Goal: Complete application form

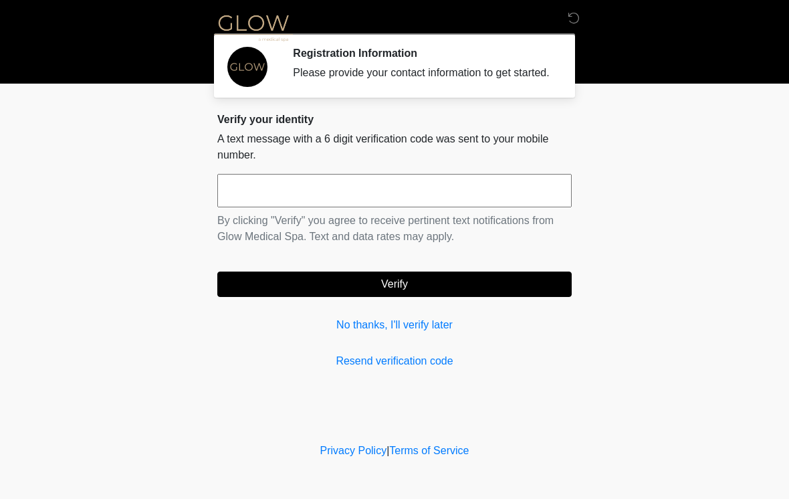
click at [278, 207] on input "text" at bounding box center [394, 190] width 355 height 33
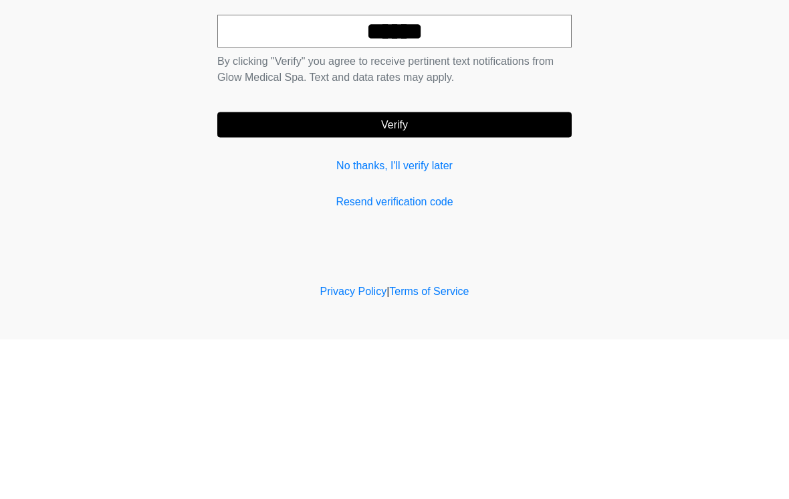
type input "******"
click at [536, 272] on button "Verify" at bounding box center [394, 284] width 355 height 25
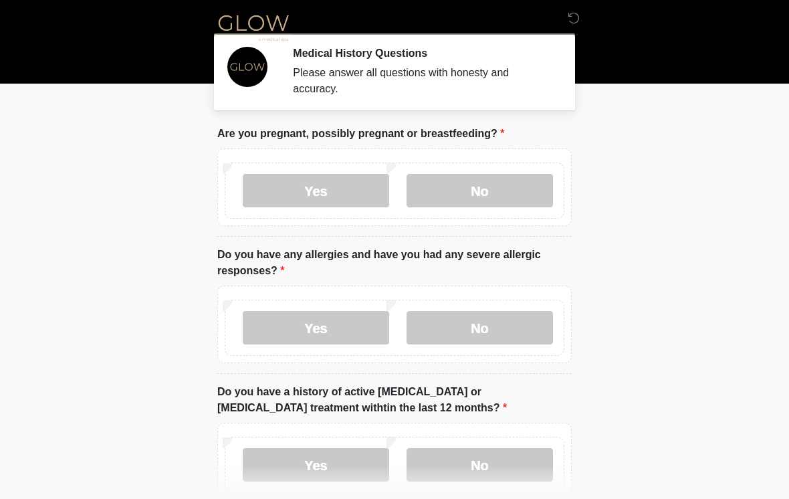
click at [502, 203] on label "No" at bounding box center [480, 190] width 146 height 33
click at [495, 335] on label "No" at bounding box center [480, 327] width 146 height 33
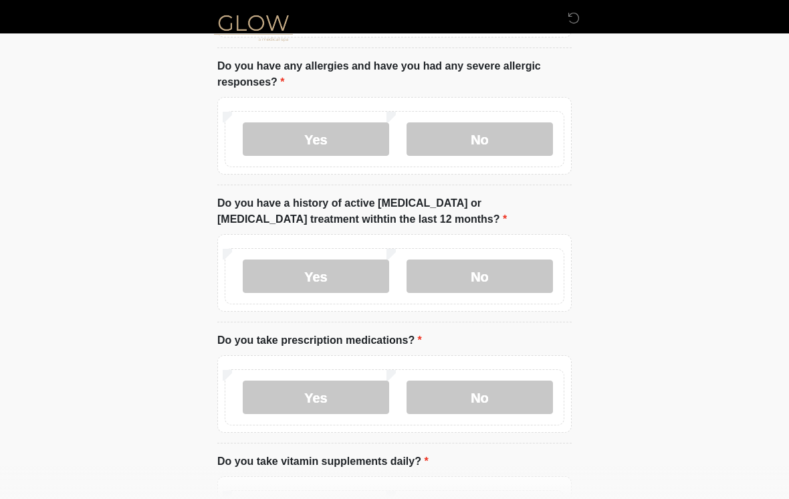
scroll to position [192, 0]
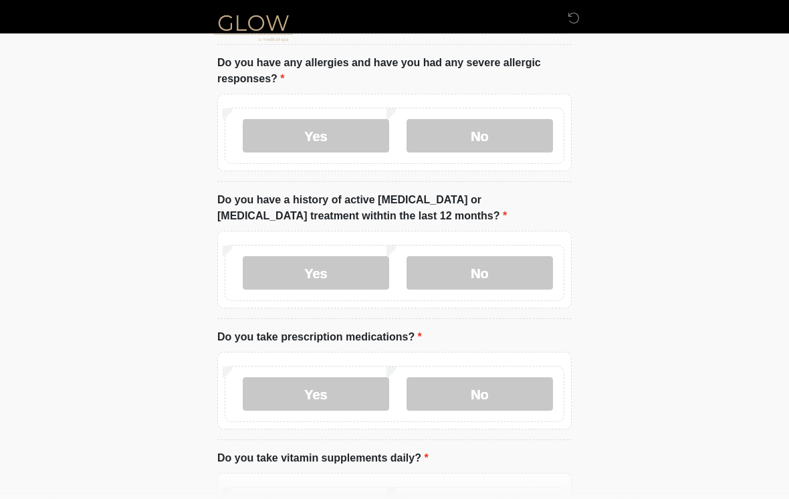
click at [514, 271] on label "No" at bounding box center [480, 272] width 146 height 33
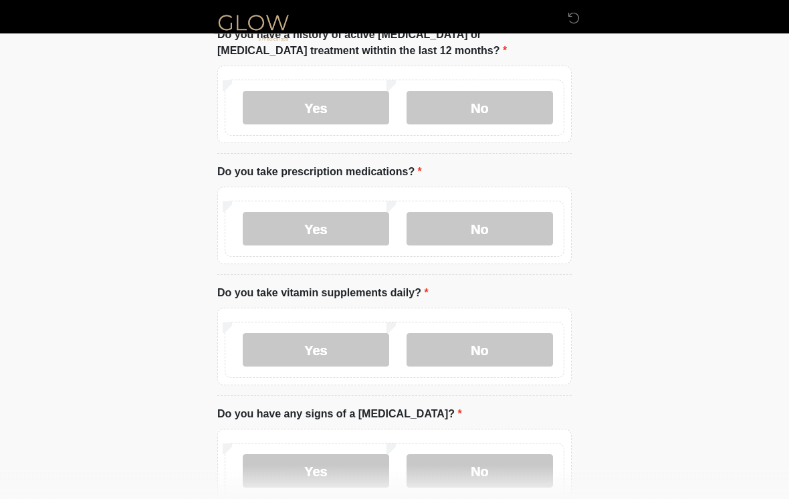
scroll to position [369, 0]
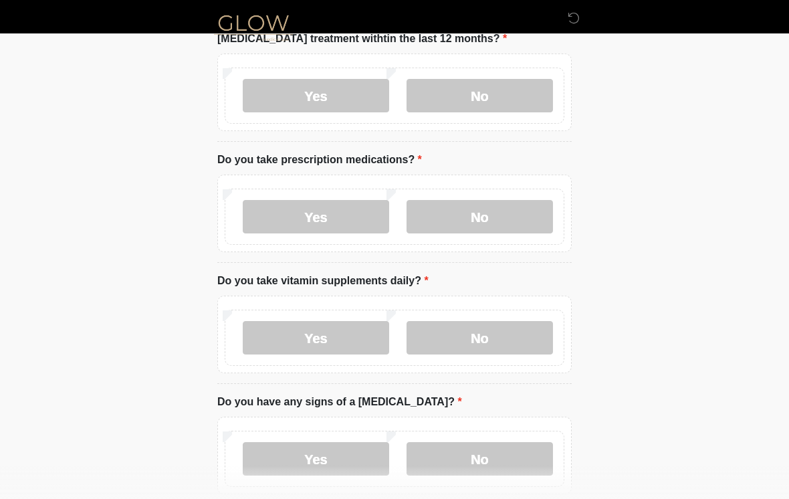
click at [353, 217] on label "Yes" at bounding box center [316, 216] width 146 height 33
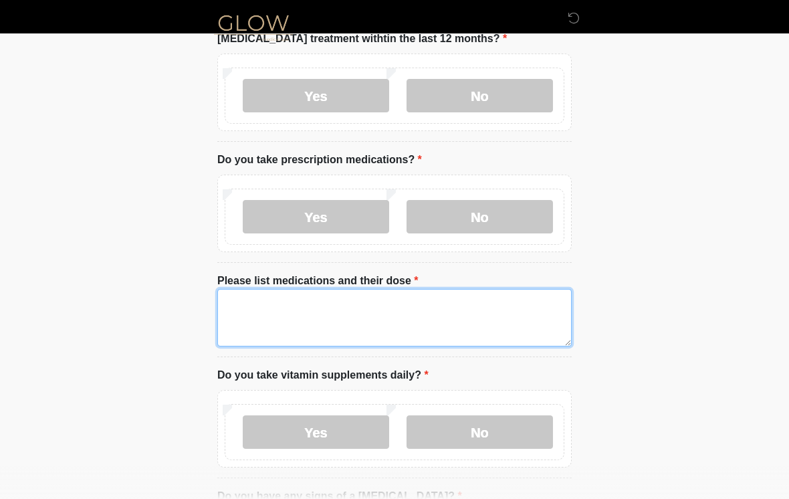
click at [365, 311] on textarea "Please list medications and their dose" at bounding box center [394, 318] width 355 height 58
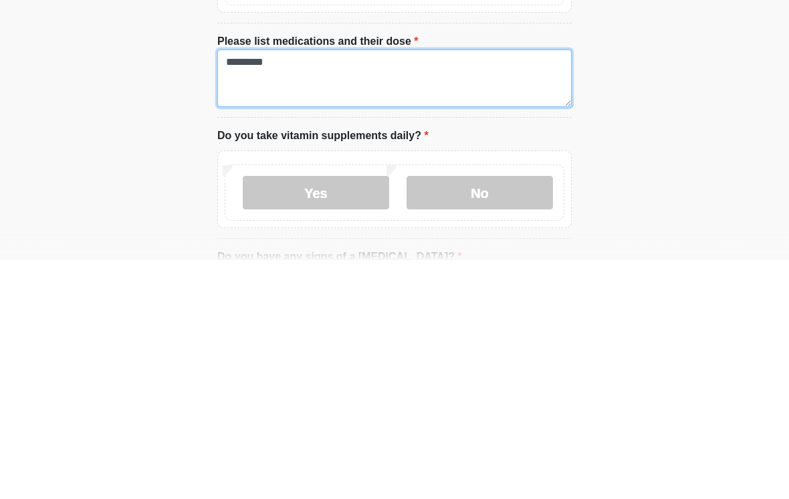
type textarea "*********"
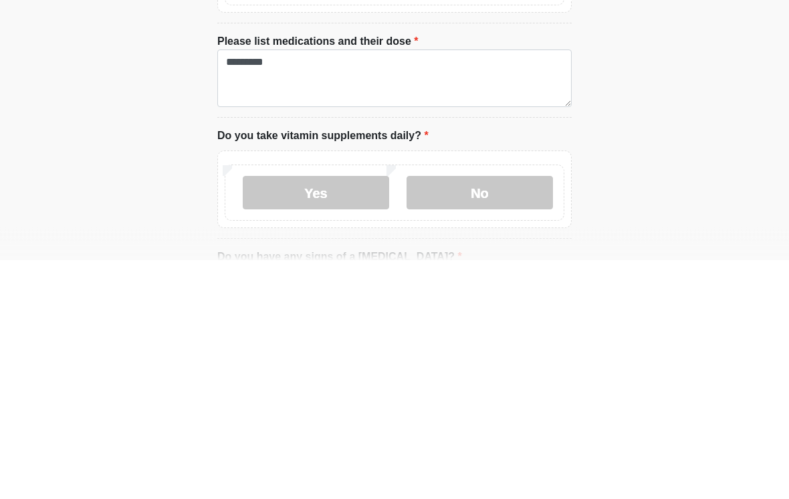
click at [351, 415] on label "Yes" at bounding box center [316, 431] width 146 height 33
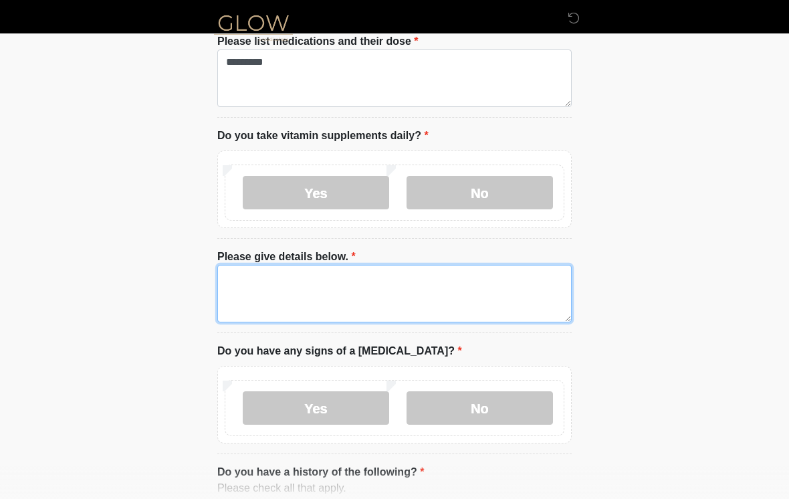
click at [404, 284] on textarea "Please give details below." at bounding box center [394, 294] width 355 height 58
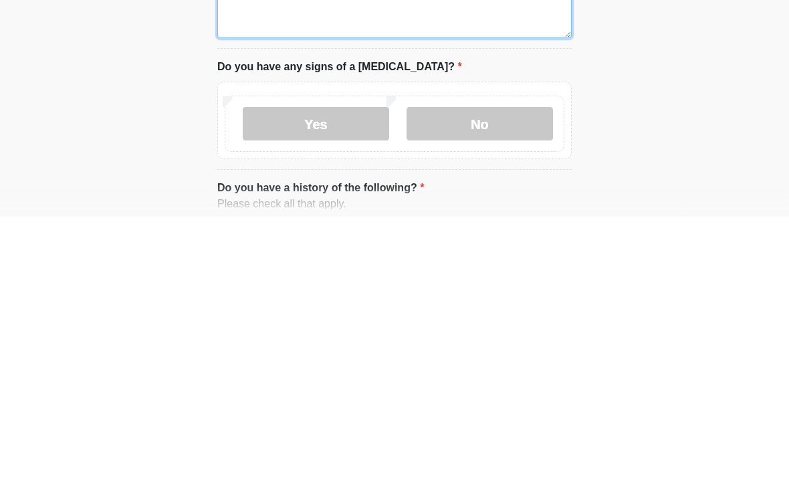
scroll to position [611, 0]
type textarea "*********"
click at [466, 389] on label "No" at bounding box center [480, 405] width 146 height 33
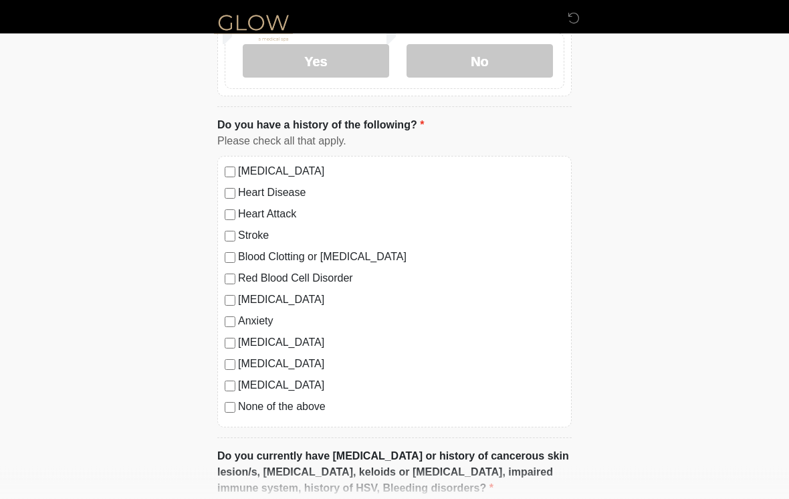
scroll to position [956, 0]
click at [239, 399] on label "None of the above" at bounding box center [401, 407] width 326 height 16
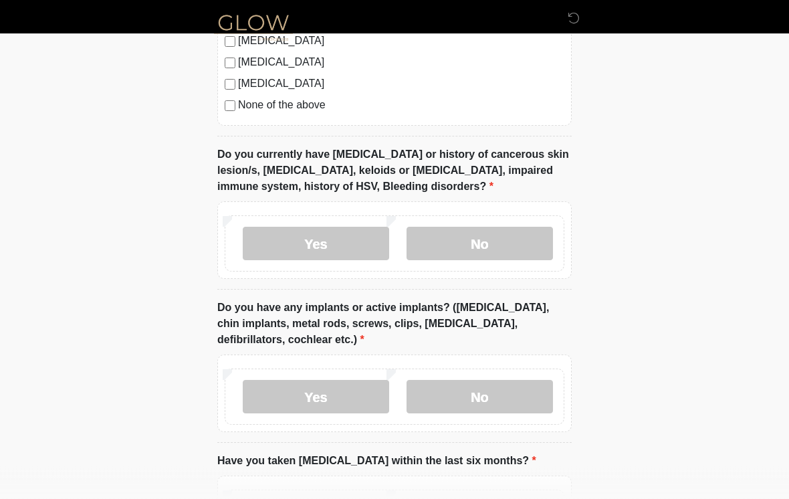
scroll to position [1258, 0]
click at [490, 240] on label "No" at bounding box center [480, 243] width 146 height 33
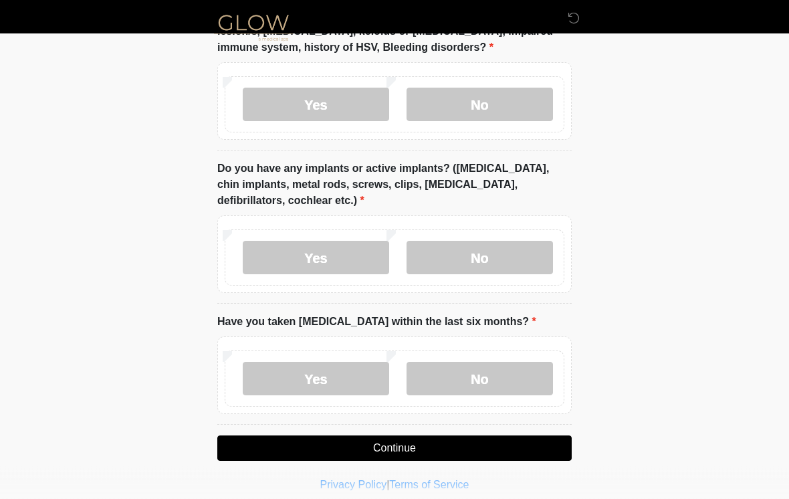
scroll to position [1406, 0]
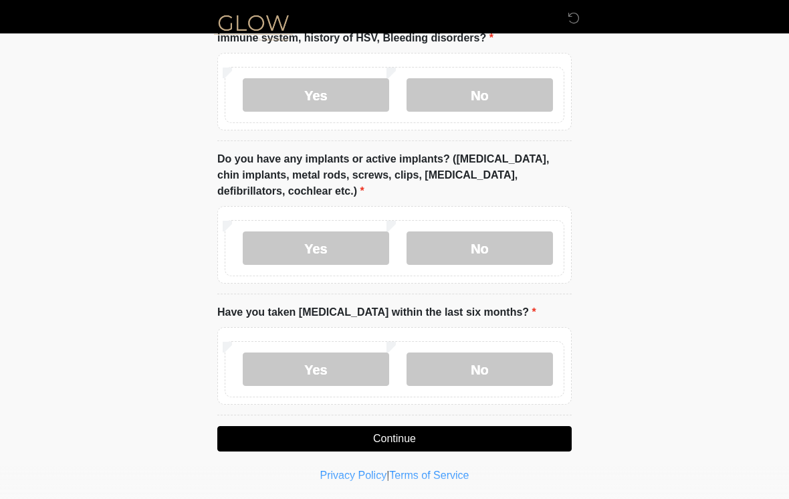
click at [525, 239] on label "No" at bounding box center [480, 247] width 146 height 33
click at [484, 365] on label "No" at bounding box center [480, 369] width 146 height 33
click at [555, 441] on button "Continue" at bounding box center [394, 438] width 355 height 25
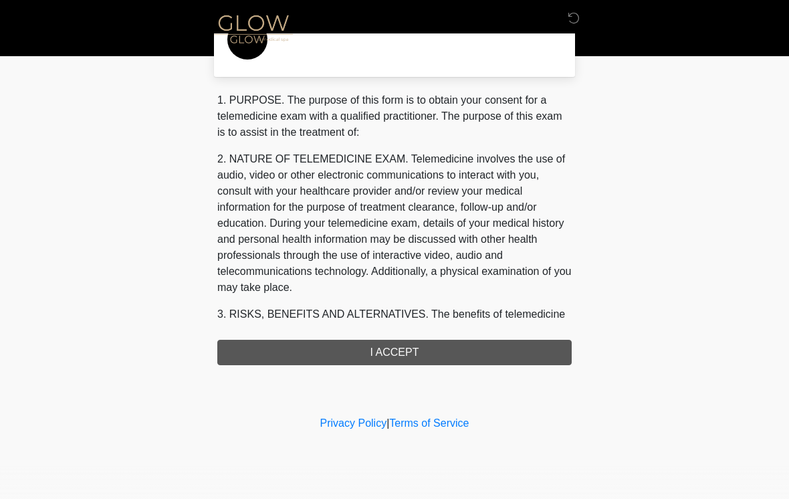
scroll to position [0, 0]
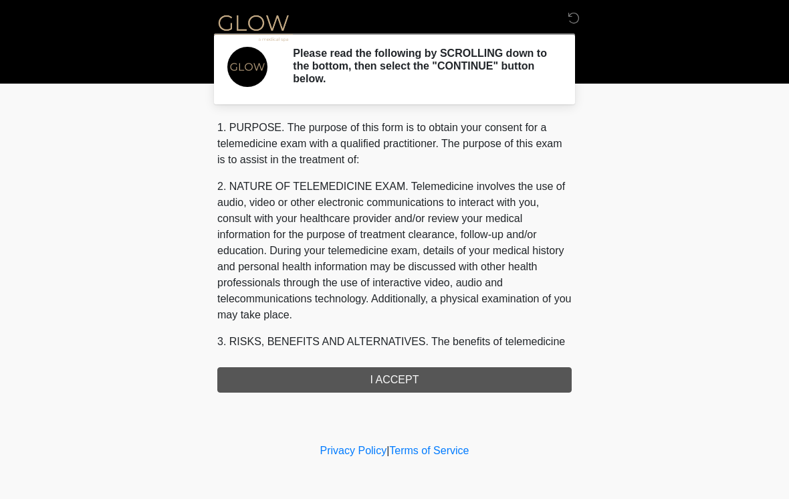
click at [536, 381] on div "1. PURPOSE. The purpose of this form is to obtain your consent for a telemedici…" at bounding box center [394, 256] width 355 height 273
click at [453, 377] on div "1. PURPOSE. The purpose of this form is to obtain your consent for a telemedici…" at bounding box center [394, 256] width 355 height 273
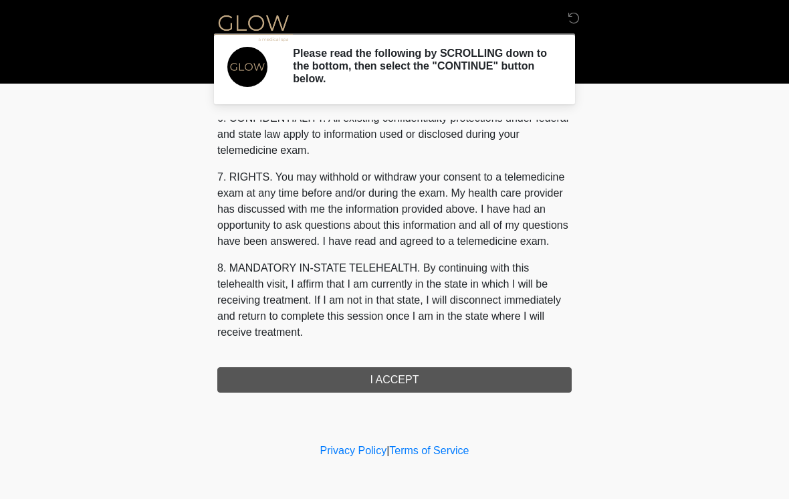
scroll to position [544, 0]
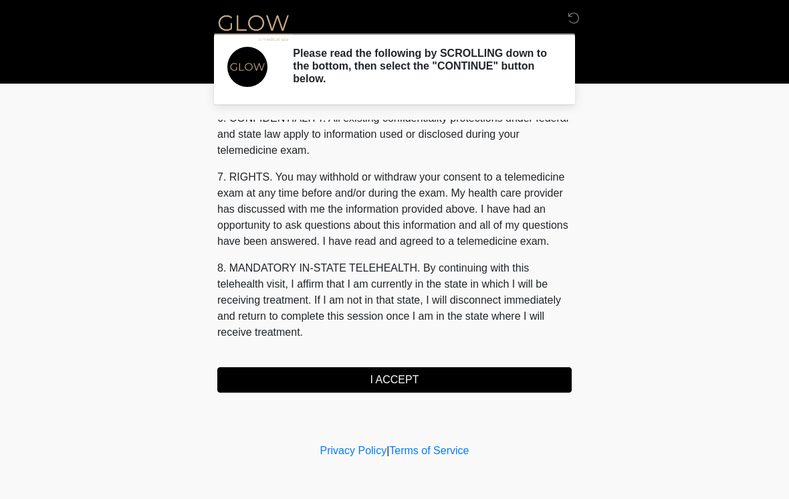
click at [424, 383] on button "I ACCEPT" at bounding box center [394, 379] width 355 height 25
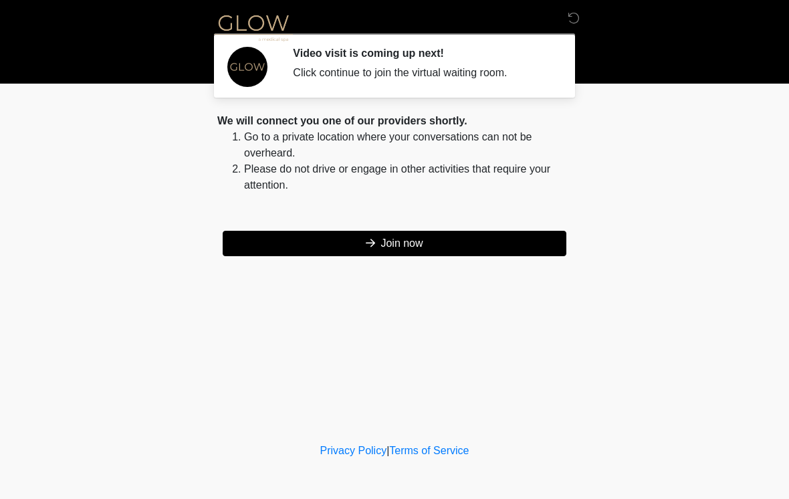
click at [532, 246] on button "Join now" at bounding box center [395, 243] width 344 height 25
